Goal: Information Seeking & Learning: Learn about a topic

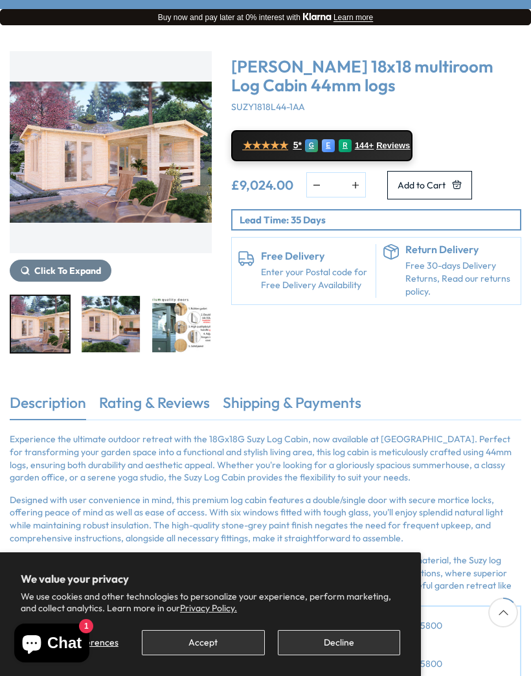
scroll to position [127, 0]
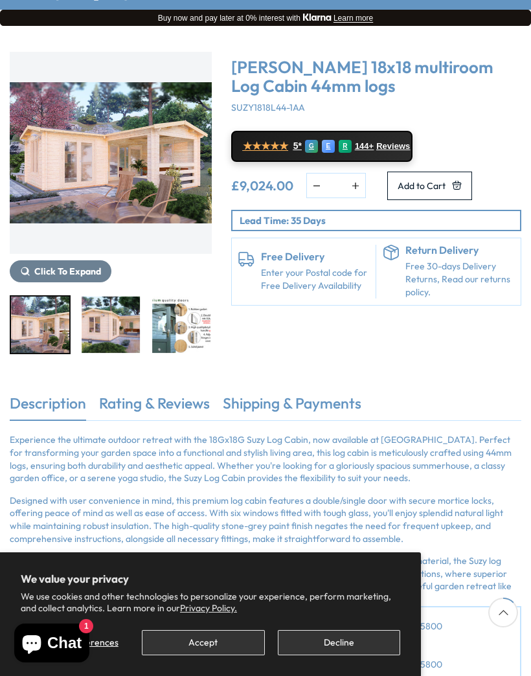
click at [161, 178] on img "1 / 7" at bounding box center [111, 153] width 202 height 202
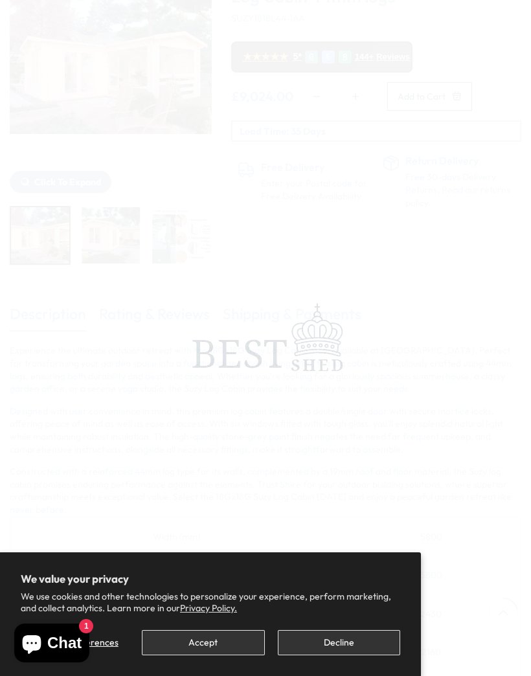
scroll to position [215, 0]
